Goal: Go to known website: Access a specific website the user already knows

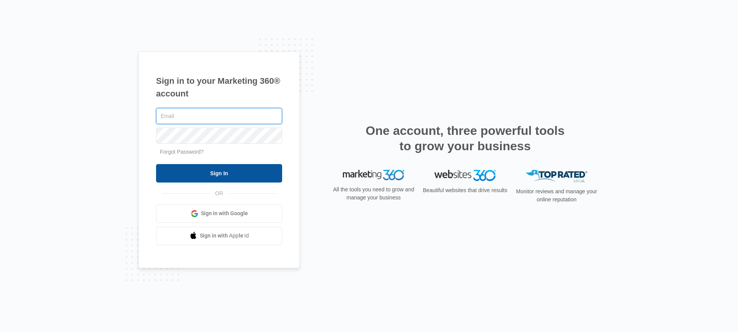
type input "[PERSON_NAME][EMAIL_ADDRESS][DOMAIN_NAME]"
click at [233, 171] on input "Sign In" at bounding box center [219, 173] width 126 height 18
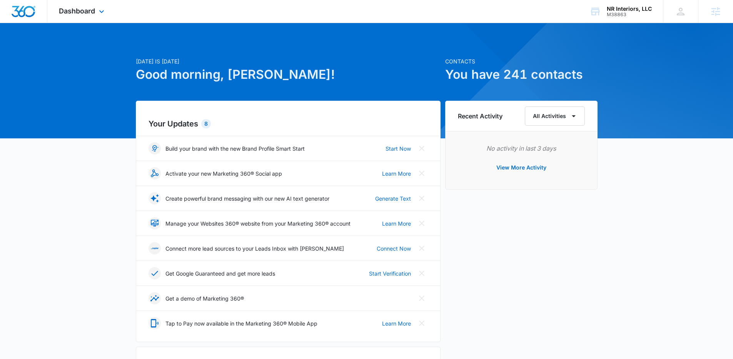
click at [70, 2] on div "Dashboard Apps Reputation Websites Forms CRM Email Social Payments POS Content …" at bounding box center [82, 11] width 70 height 23
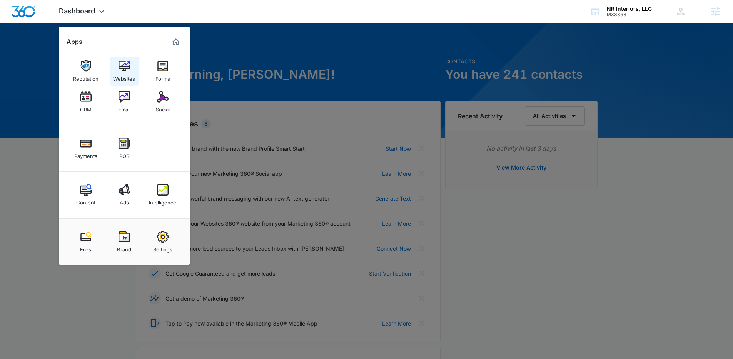
click at [123, 67] on img at bounding box center [124, 66] width 12 height 12
